Goal: Transaction & Acquisition: Purchase product/service

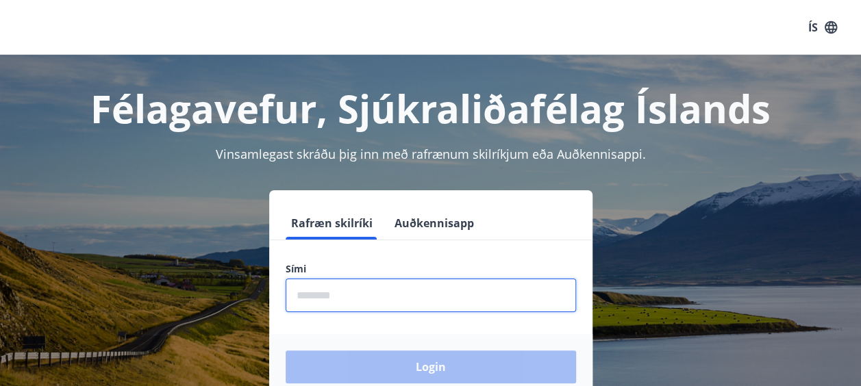
click at [329, 293] on input "phone" at bounding box center [431, 296] width 290 height 34
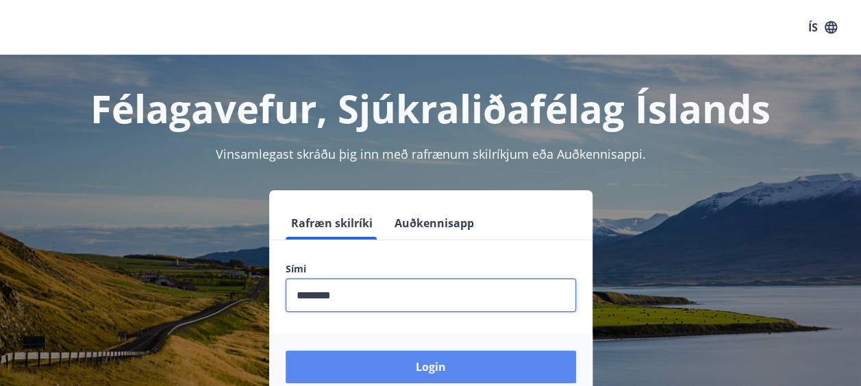
type input "********"
click at [388, 361] on button "Login" at bounding box center [431, 367] width 290 height 33
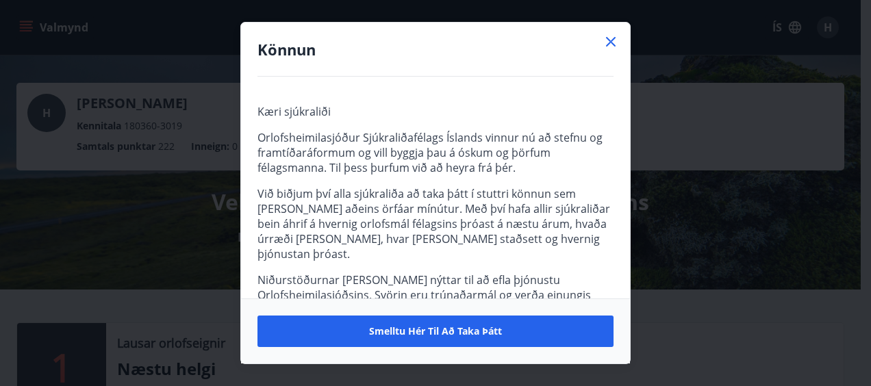
click at [612, 40] on icon at bounding box center [611, 42] width 10 height 10
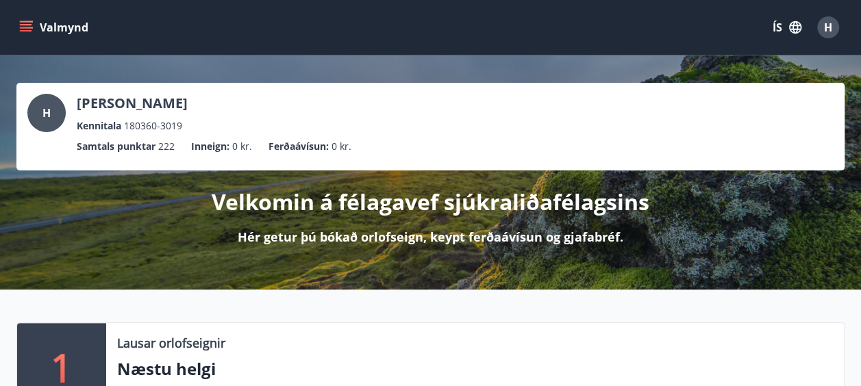
click at [26, 27] on icon "menu" at bounding box center [26, 28] width 14 height 14
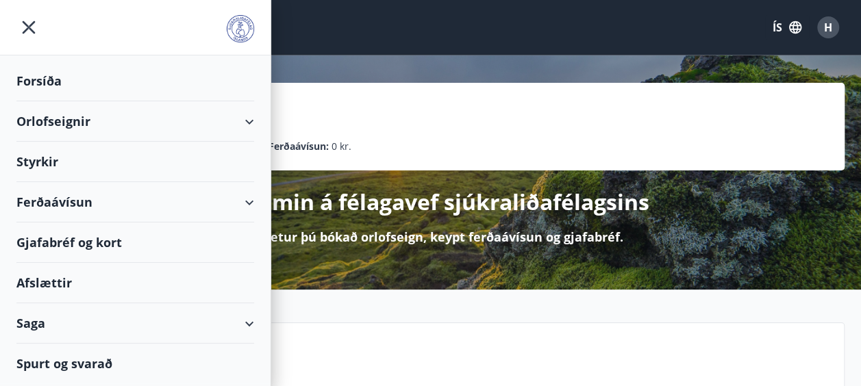
click at [251, 197] on div "Ferðaávísun" at bounding box center [135, 202] width 238 height 40
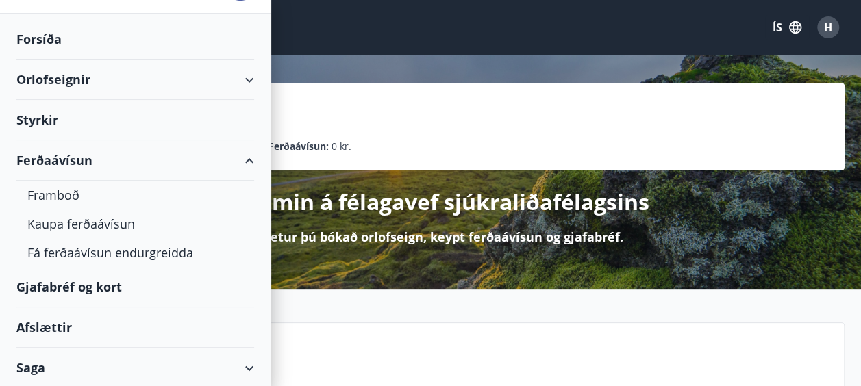
scroll to position [82, 0]
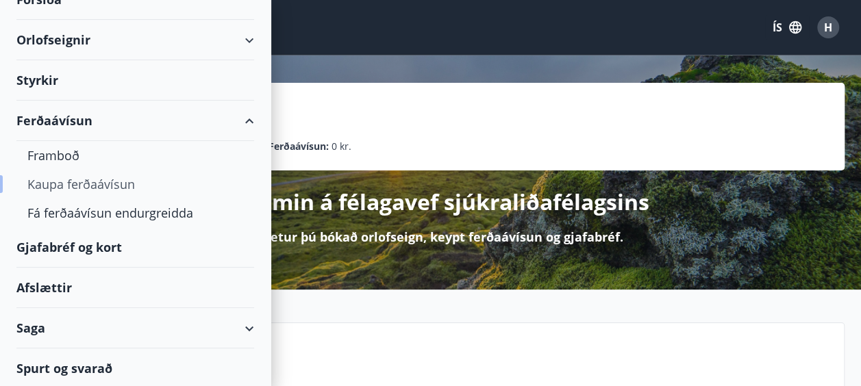
click at [72, 182] on div "Kaupa ferðaávísun" at bounding box center [135, 184] width 216 height 29
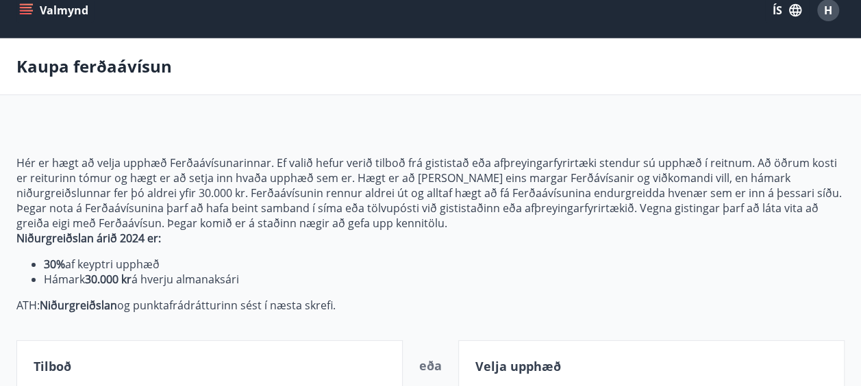
scroll to position [5, 0]
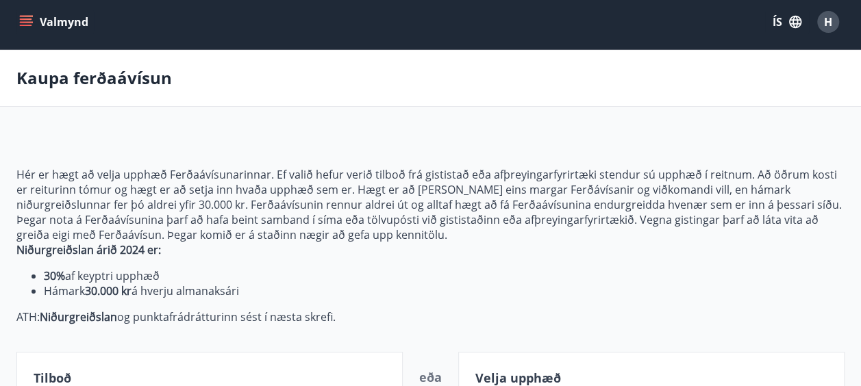
click at [28, 23] on icon "menu" at bounding box center [26, 22] width 14 height 14
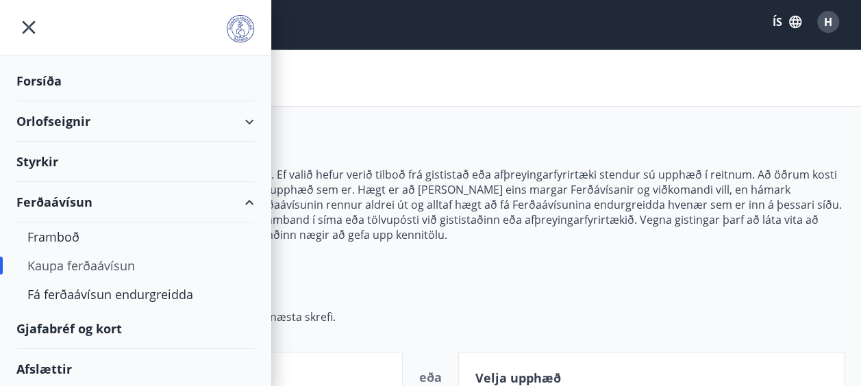
click at [73, 326] on div "Gjafabréf og kort" at bounding box center [135, 329] width 238 height 40
click at [93, 329] on div "Gjafabréf og kort" at bounding box center [135, 329] width 238 height 40
click at [100, 327] on div "Gjafabréf og kort" at bounding box center [135, 329] width 238 height 40
click at [92, 326] on div "Gjafabréf og kort" at bounding box center [135, 329] width 238 height 40
click at [71, 327] on div "Gjafabréf og kort" at bounding box center [135, 329] width 238 height 40
